Goal: Information Seeking & Learning: Learn about a topic

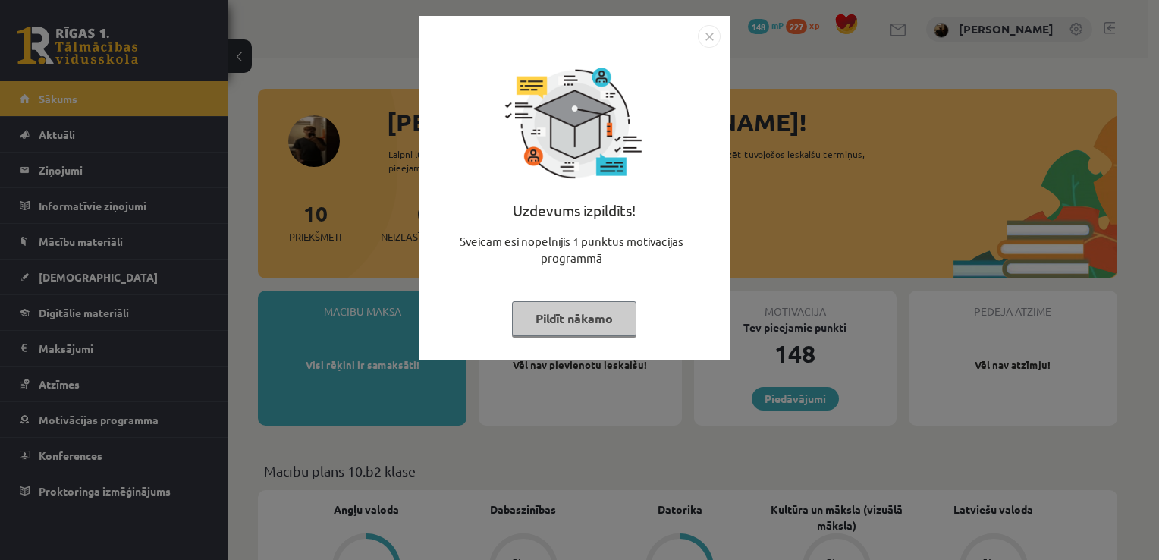
click at [698, 35] on img "Close" at bounding box center [709, 36] width 23 height 23
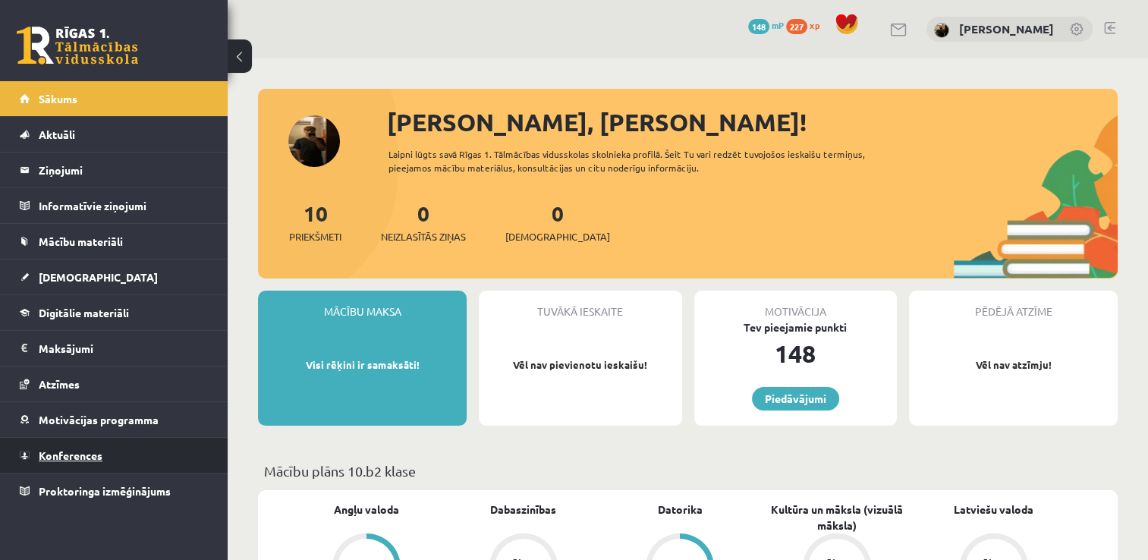
click at [140, 457] on link "Konferences" at bounding box center [114, 455] width 189 height 35
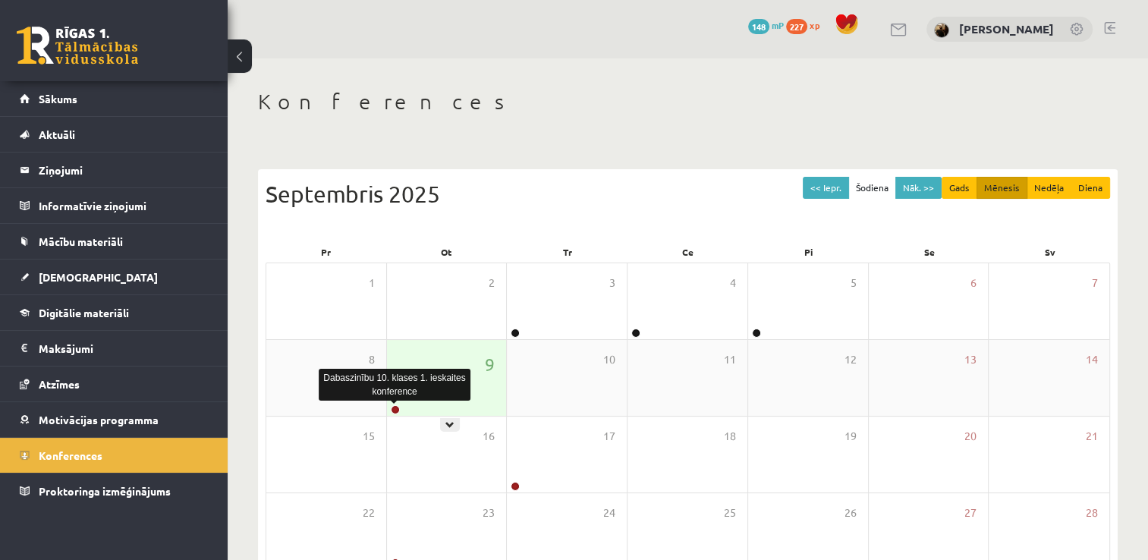
click at [391, 408] on link at bounding box center [395, 409] width 9 height 9
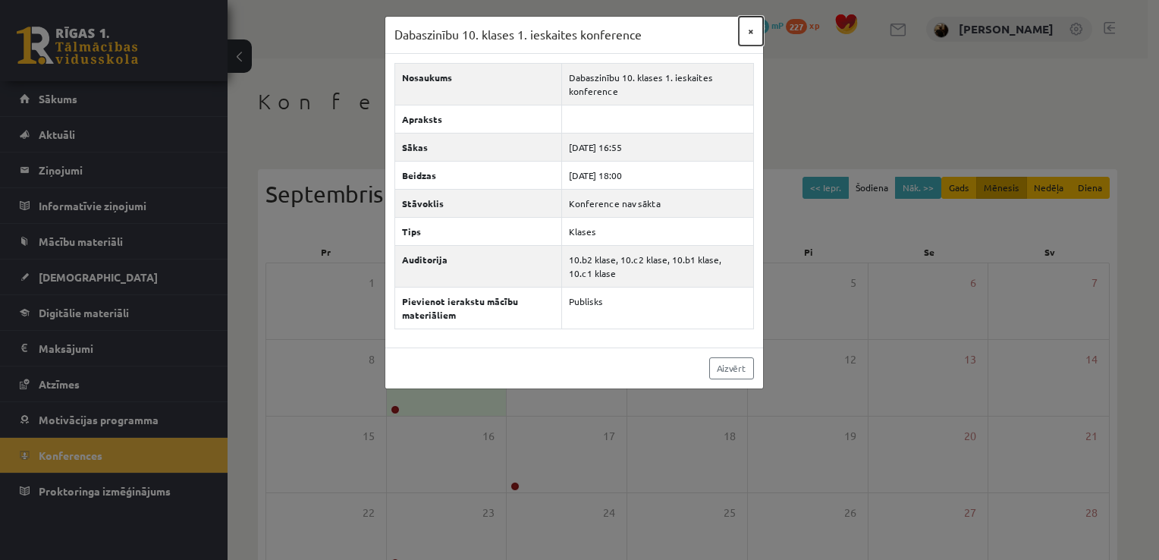
click at [752, 32] on button "×" at bounding box center [751, 31] width 24 height 29
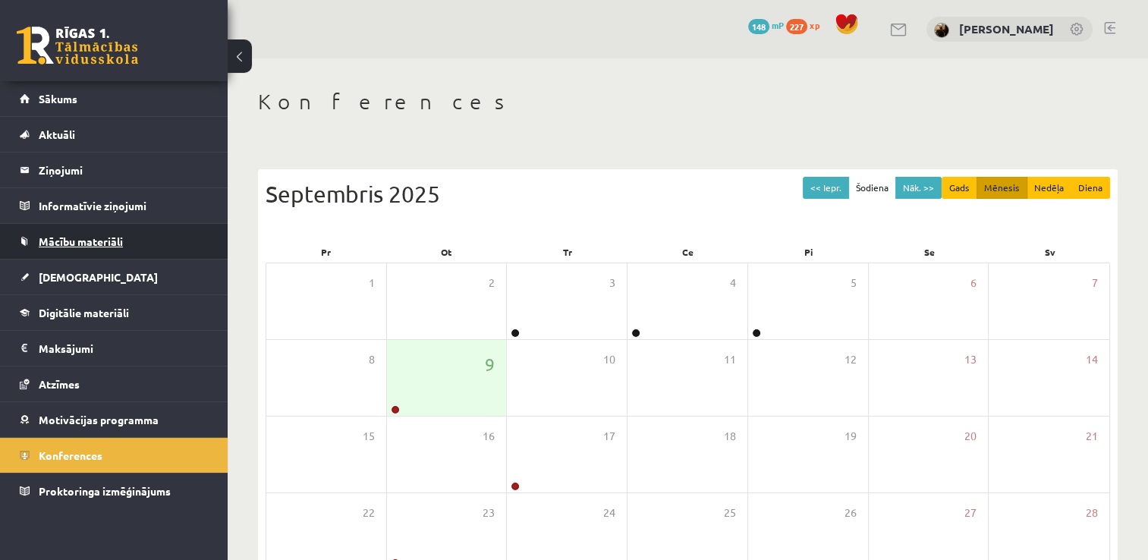
click at [134, 240] on link "Mācību materiāli" at bounding box center [114, 241] width 189 height 35
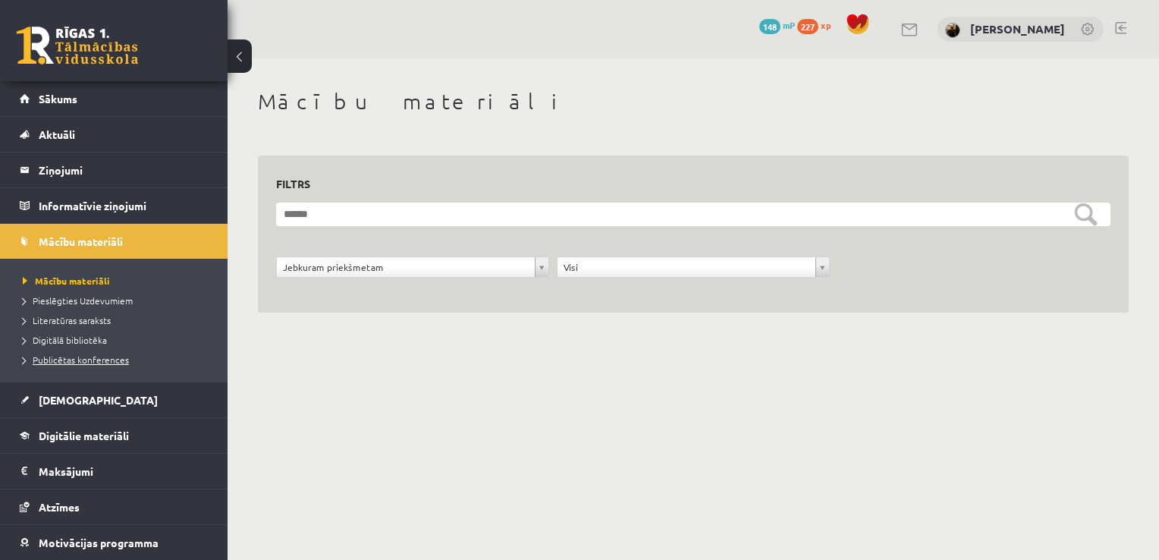
click at [105, 357] on span "Publicētas konferences" at bounding box center [76, 360] width 106 height 12
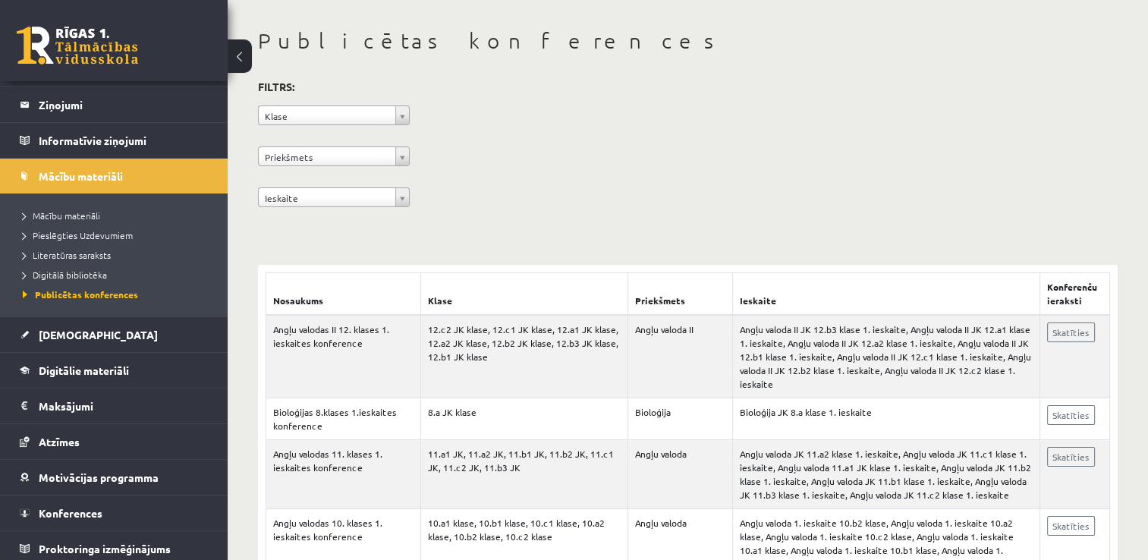
scroll to position [69, 0]
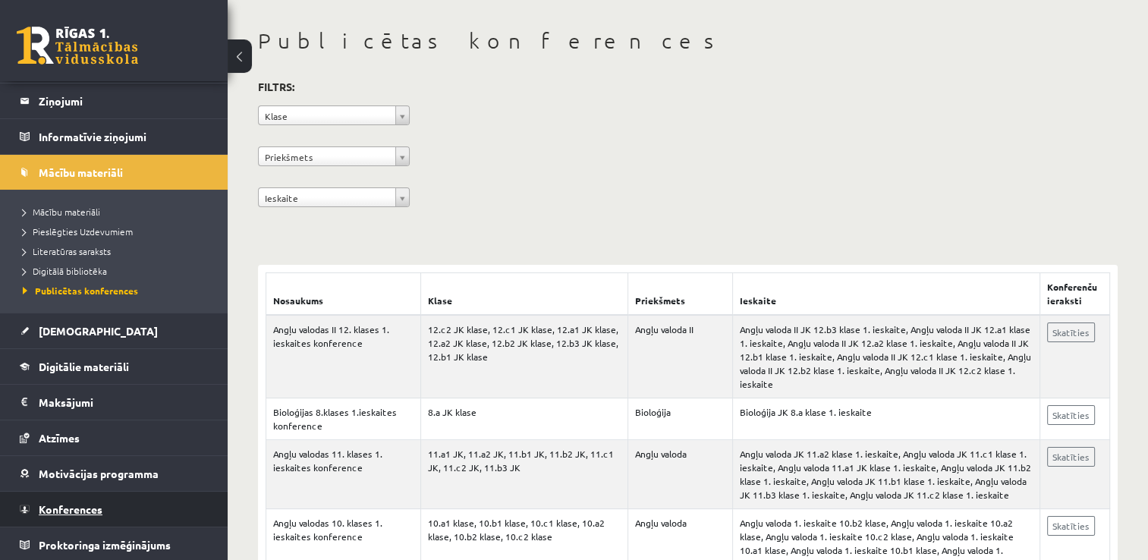
click at [134, 500] on link "Konferences" at bounding box center [114, 509] width 189 height 35
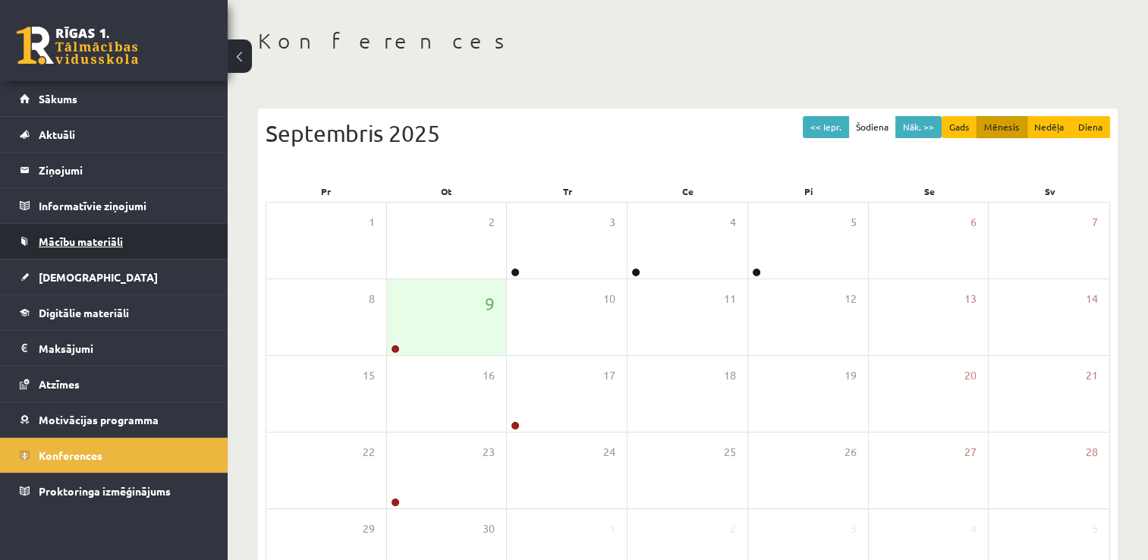
click at [129, 231] on link "Mācību materiāli" at bounding box center [114, 241] width 189 height 35
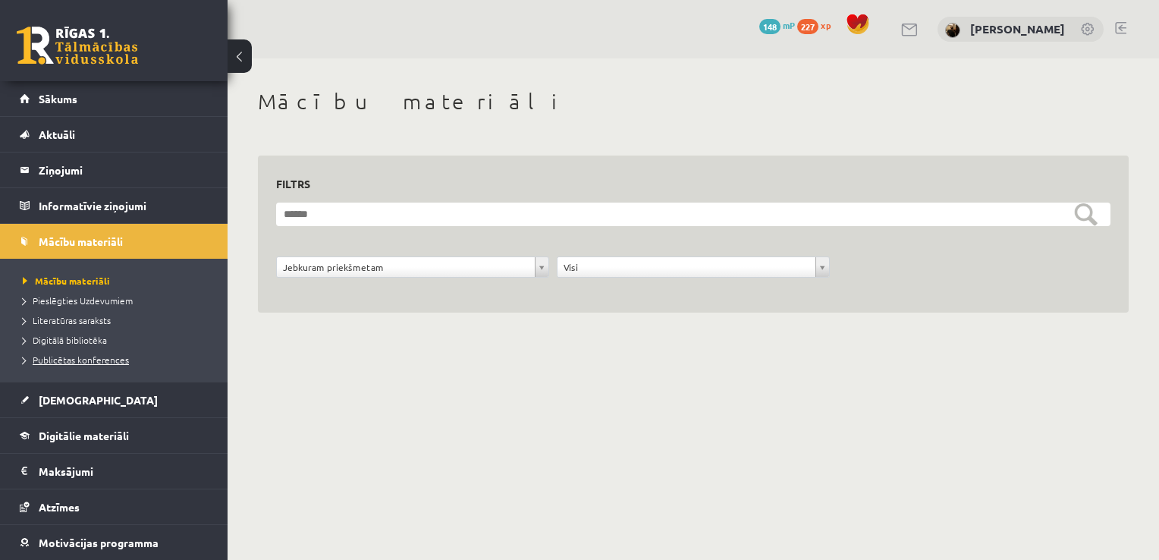
click at [101, 357] on span "Publicētas konferences" at bounding box center [76, 360] width 106 height 12
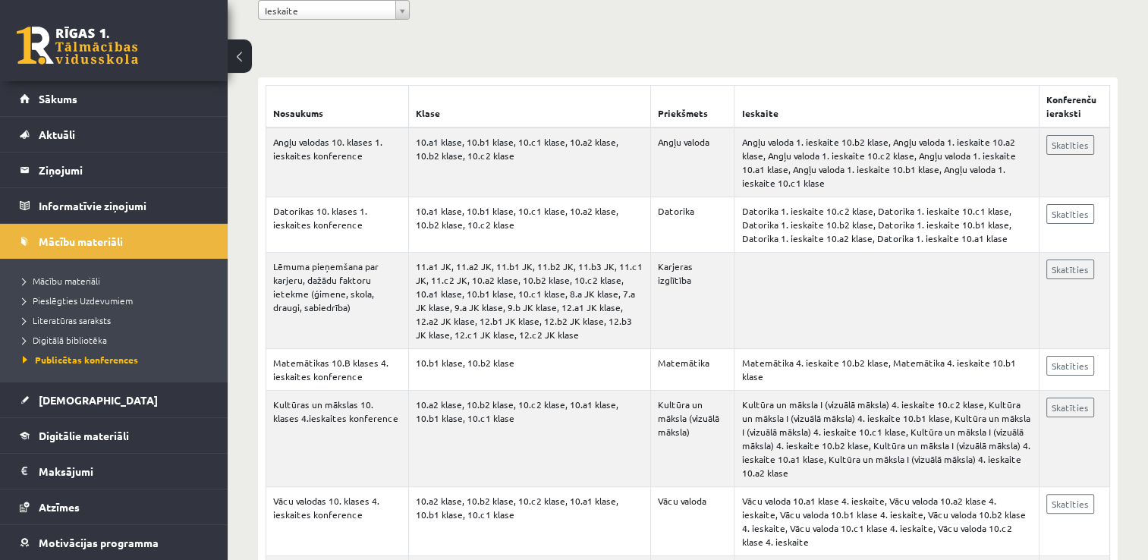
scroll to position [243, 0]
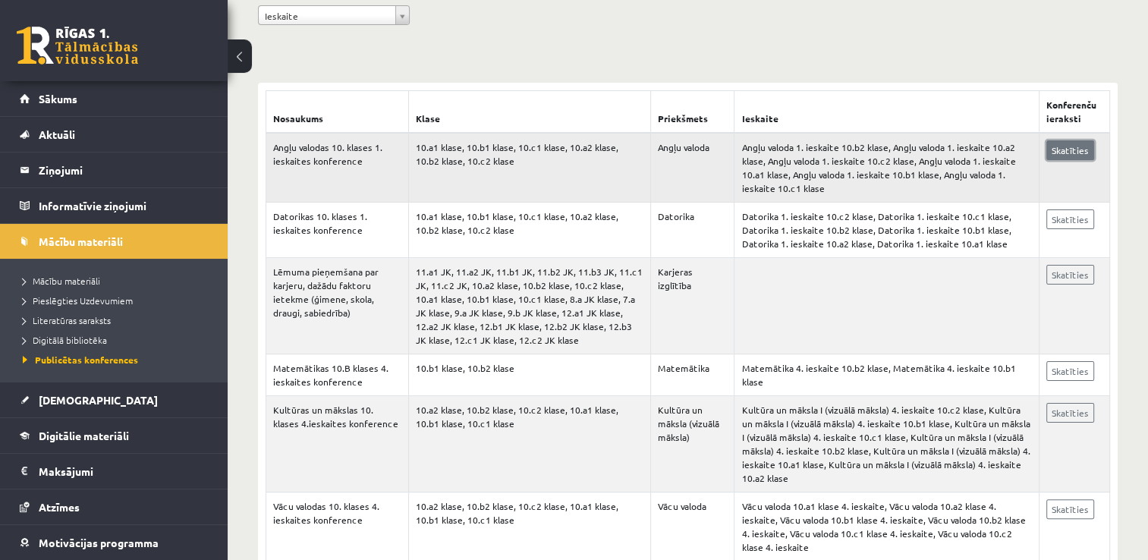
click at [1063, 156] on link "Skatīties" at bounding box center [1070, 150] width 48 height 20
click at [95, 314] on span "Literatūras saraksts" at bounding box center [67, 320] width 88 height 12
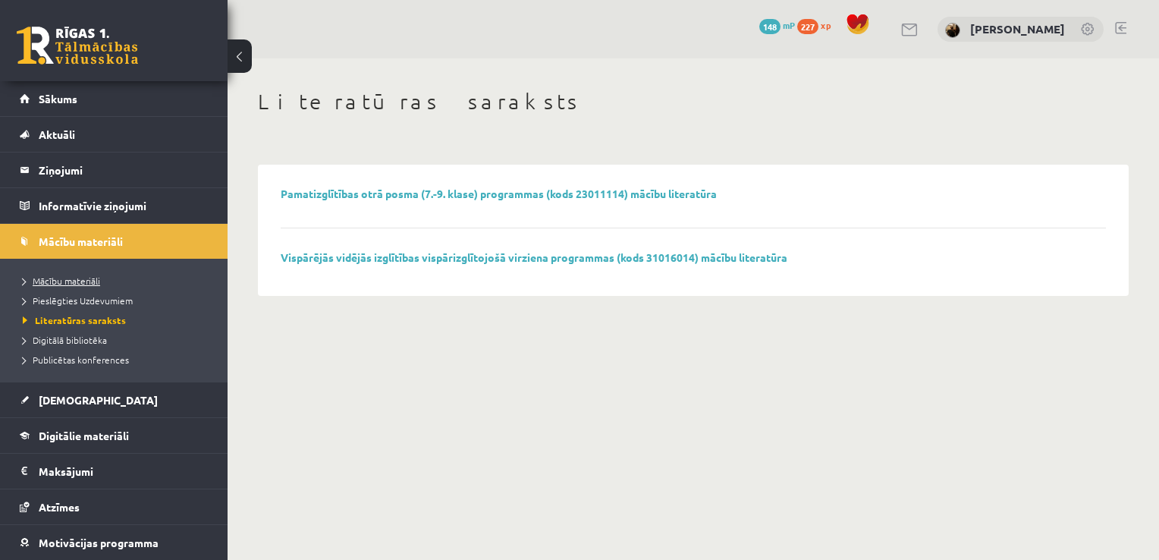
click at [69, 283] on span "Mācību materiāli" at bounding box center [61, 281] width 77 height 12
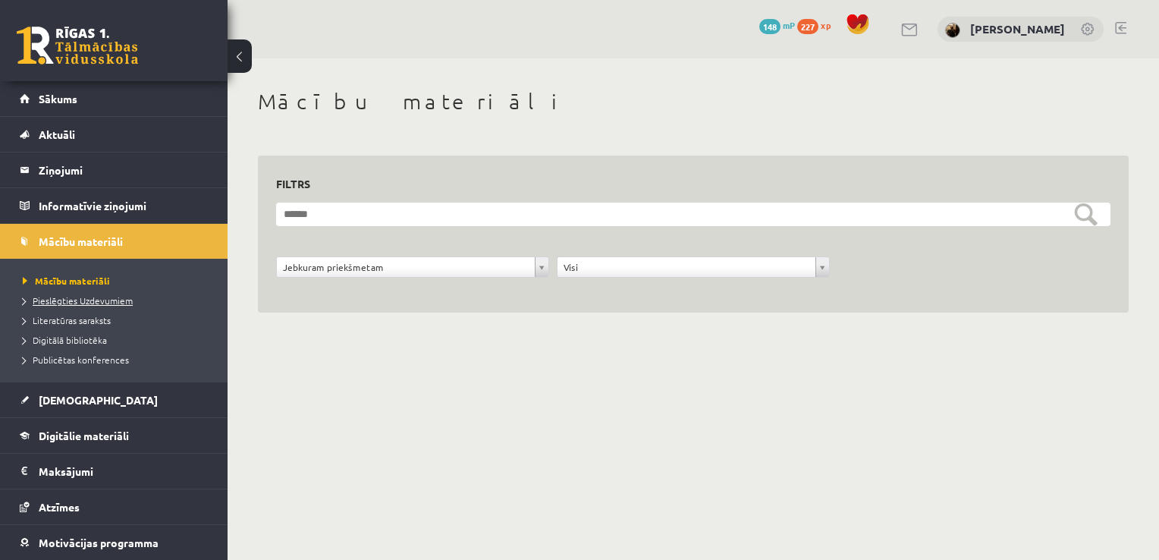
click at [100, 305] on link "Pieslēgties Uzdevumiem" at bounding box center [118, 301] width 190 height 14
click at [118, 304] on span "Pieslēgties Uzdevumiem" at bounding box center [83, 300] width 121 height 12
click at [93, 304] on span "Pieslēgties Uzdevumiem" at bounding box center [83, 300] width 121 height 12
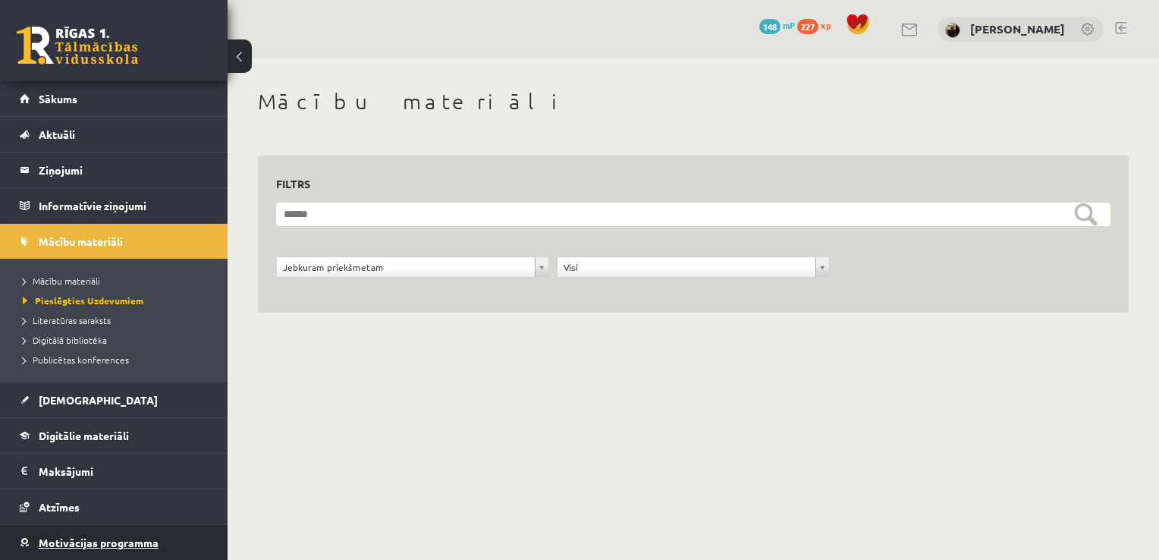
click at [112, 532] on link "Motivācijas programma" at bounding box center [114, 542] width 189 height 35
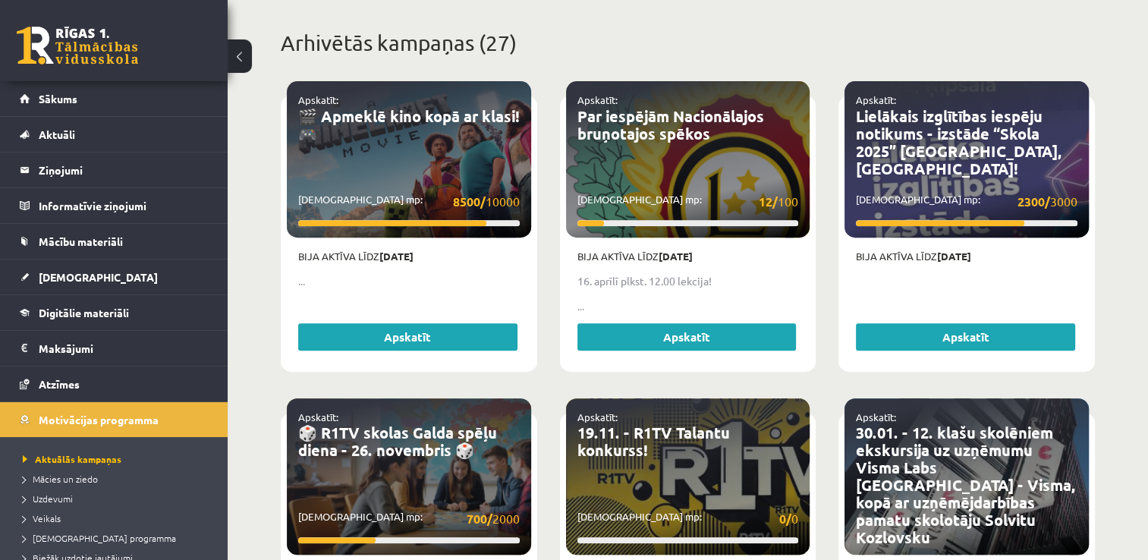
scroll to position [617, 0]
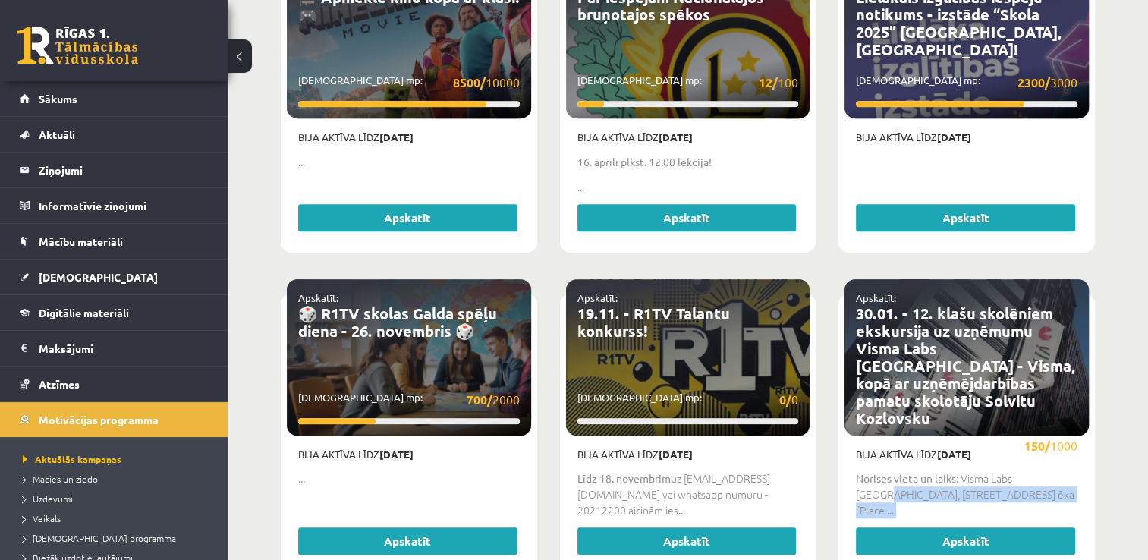
scroll to position [814, 0]
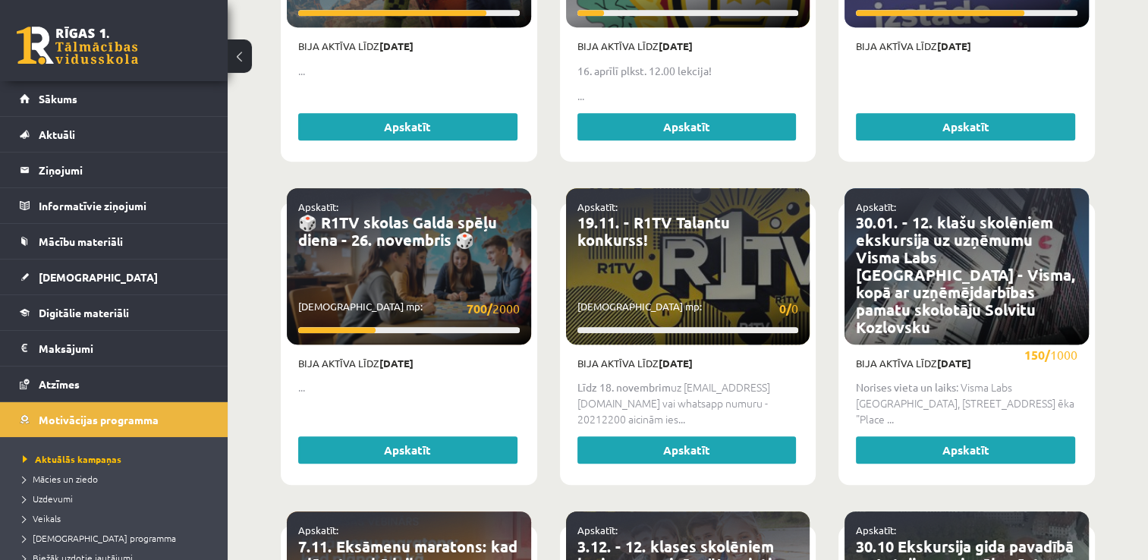
click at [1096, 287] on div "Apskatīt: 30.01. - 12. klašu skolēniem ekskursija uz uzņēmumu Visma Labs Latvia…" at bounding box center [966, 350] width 279 height 323
click at [54, 514] on span "Veikals" at bounding box center [42, 518] width 38 height 12
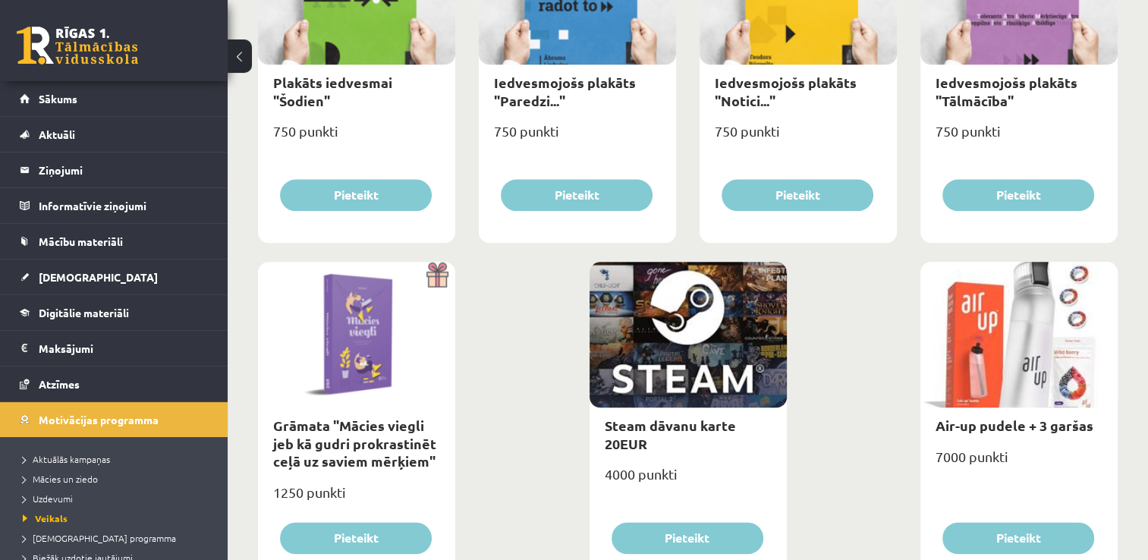
scroll to position [1771, 0]
